Goal: Check status: Check status

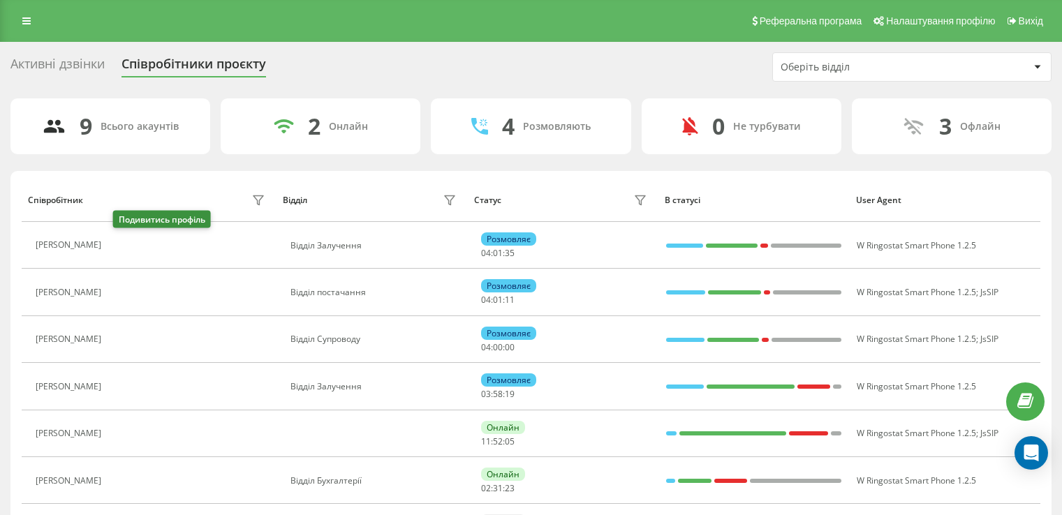
click at [125, 237] on button at bounding box center [116, 247] width 17 height 20
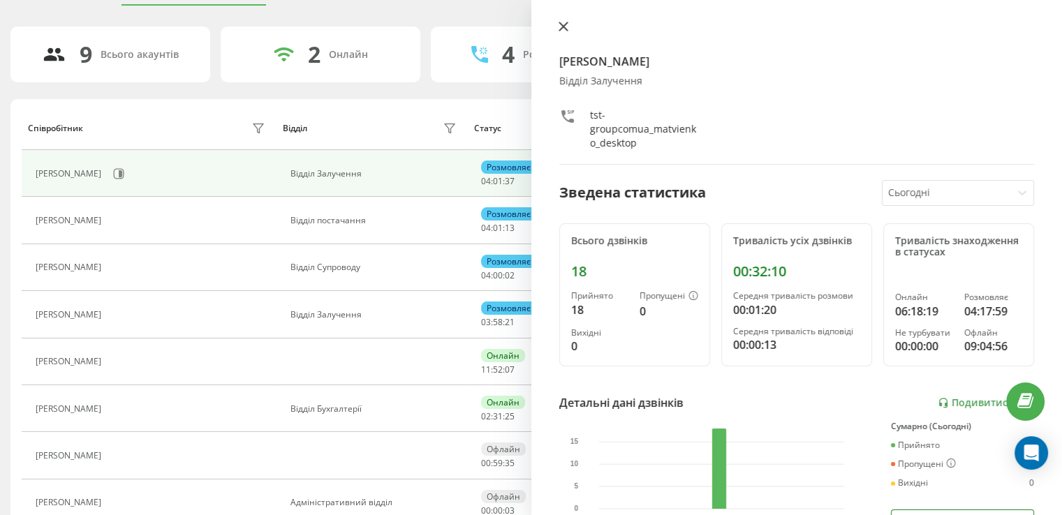
click at [564, 24] on icon at bounding box center [564, 27] width 10 height 10
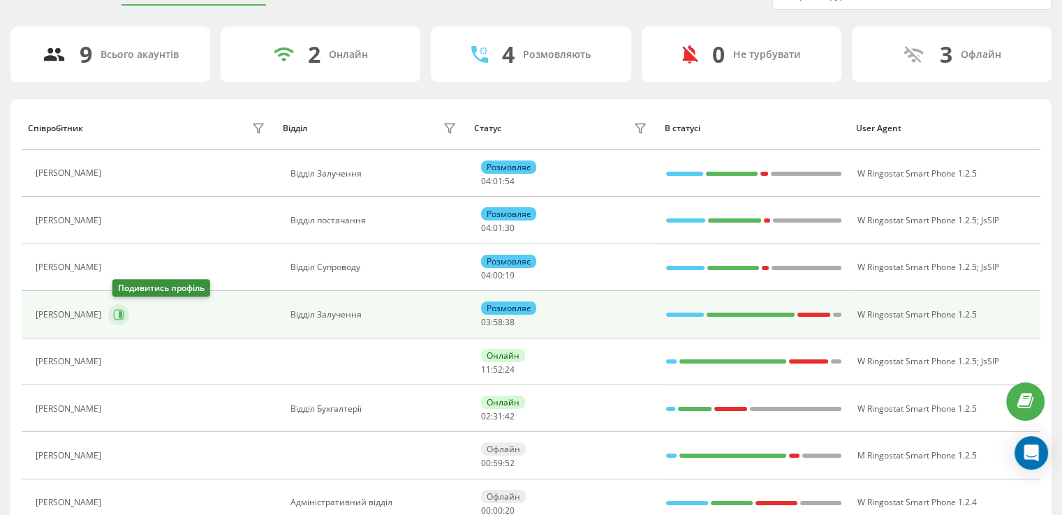
click at [122, 314] on icon at bounding box center [118, 314] width 11 height 11
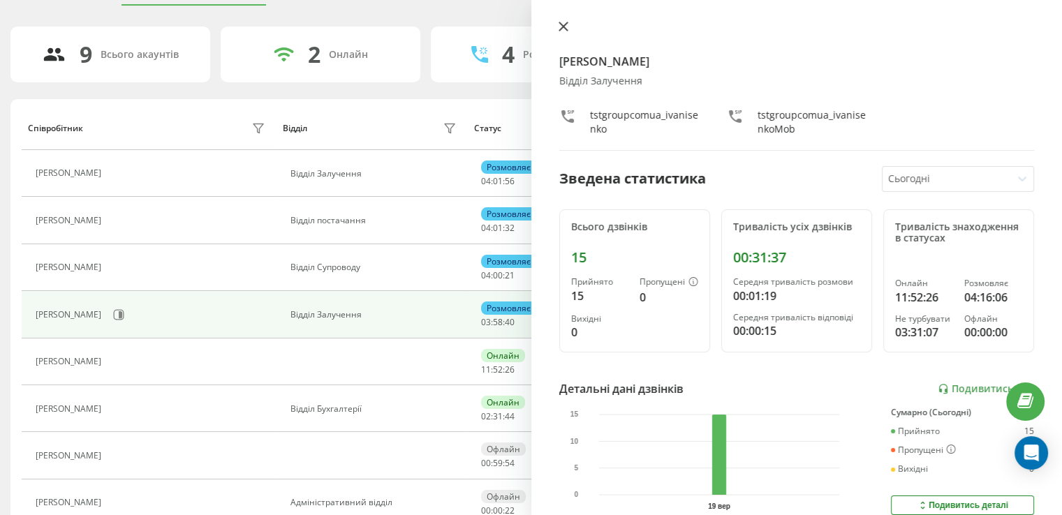
click at [560, 21] on button at bounding box center [563, 27] width 18 height 13
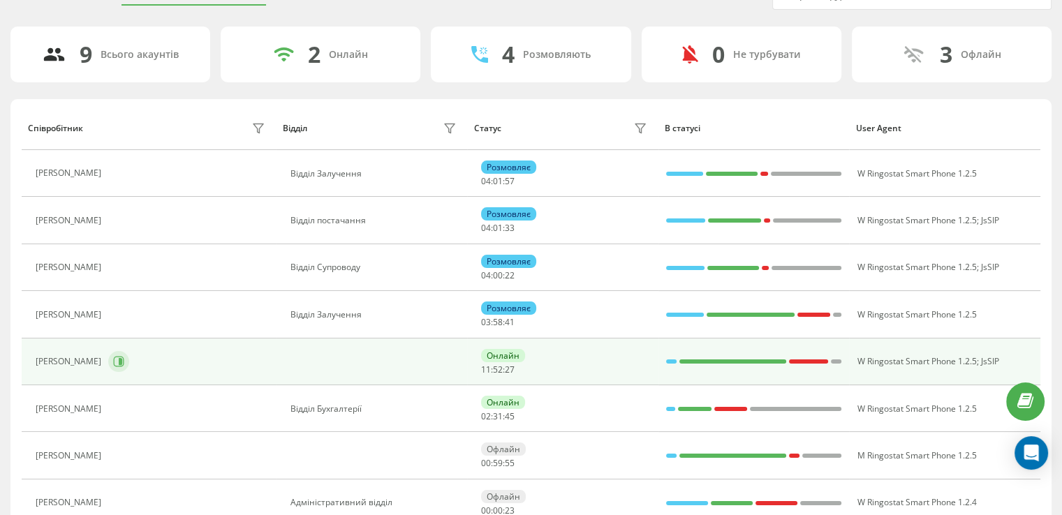
click at [113, 365] on icon at bounding box center [118, 361] width 11 height 11
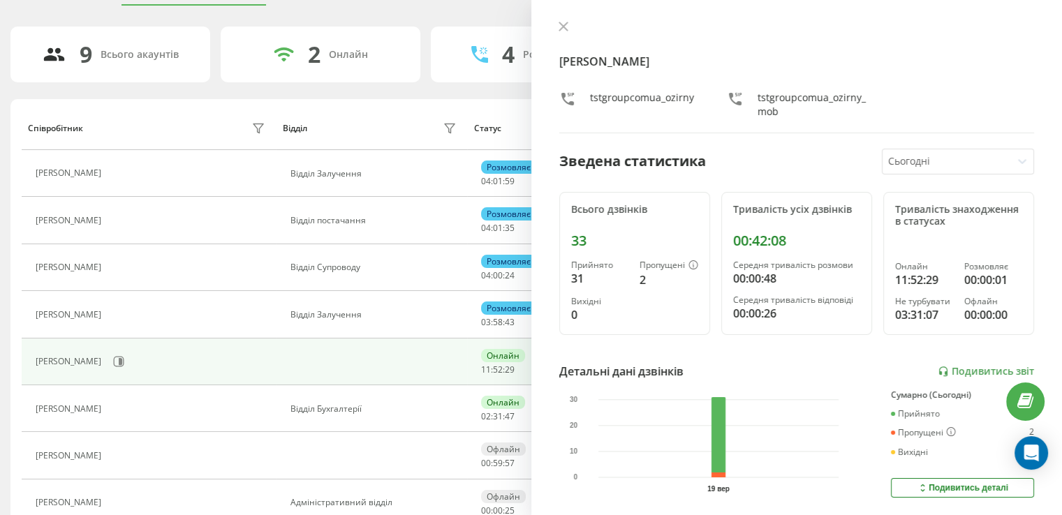
click at [567, 20] on div "Озірний Олег tstgroupcomua_ozirny tstgroupcomua_ozirny_mob Зведена статистика С…" at bounding box center [796, 257] width 531 height 515
click at [564, 22] on icon at bounding box center [564, 27] width 10 height 10
